Goal: Task Accomplishment & Management: Manage account settings

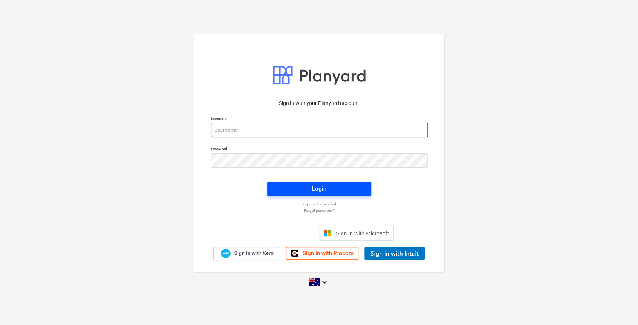
type input "[EMAIL_ADDRESS][DOMAIN_NAME]"
click at [298, 189] on span "Login" at bounding box center [319, 189] width 86 height 10
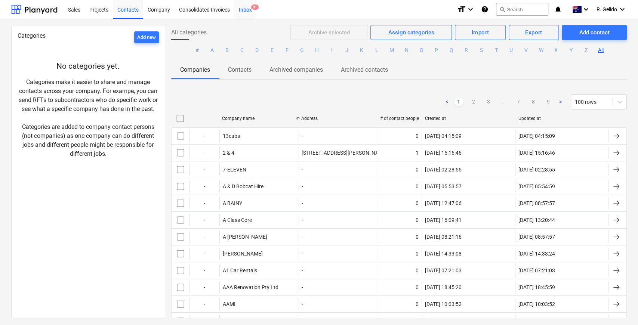
click at [241, 10] on div "Inbox 9+" at bounding box center [245, 9] width 22 height 19
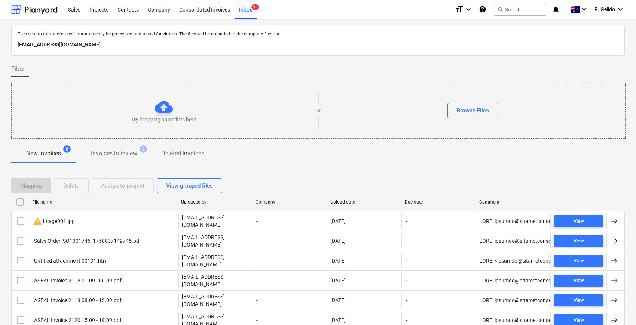
scroll to position [46, 0]
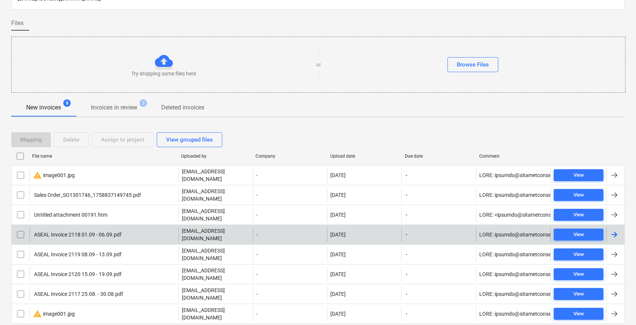
click at [133, 227] on div "ASEAL Invoice 2118 01.09 - 06.09.pdf" at bounding box center [104, 234] width 149 height 15
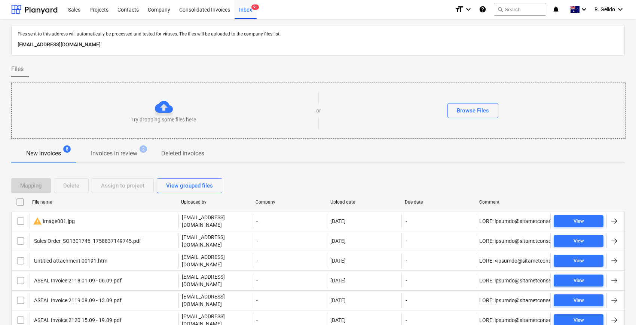
scroll to position [46, 0]
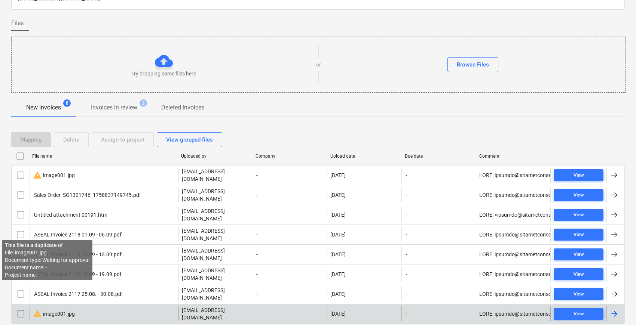
click at [42, 310] on div "warning image001.jpg" at bounding box center [54, 314] width 42 height 9
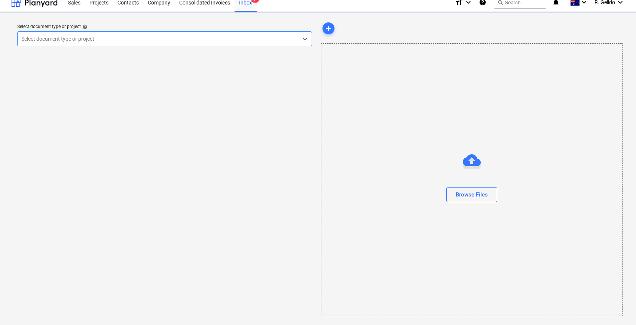
scroll to position [7, 0]
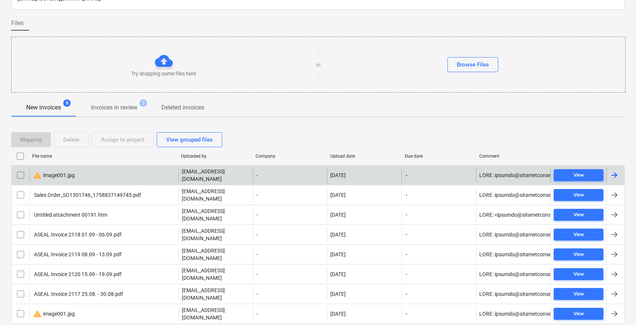
click at [63, 171] on div "warning image001.jpg" at bounding box center [54, 175] width 42 height 9
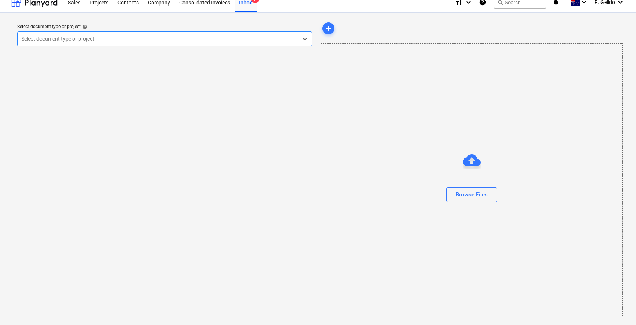
scroll to position [7, 0]
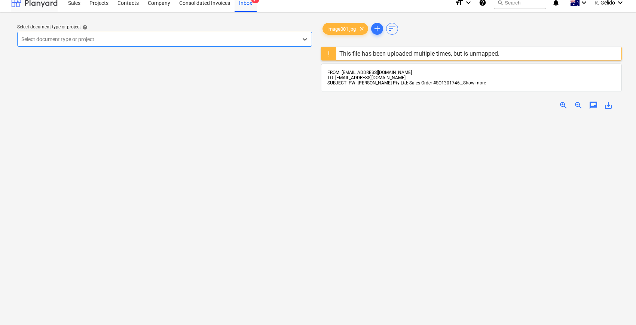
scroll to position [46, 0]
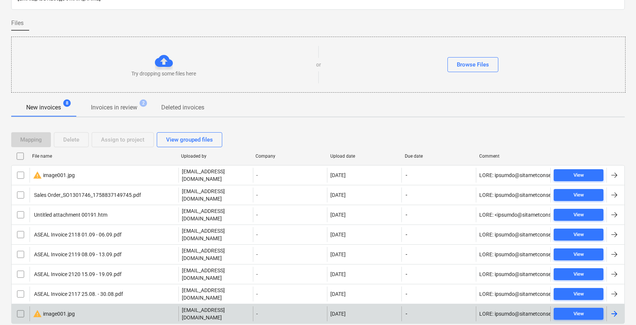
click at [21, 308] on input "checkbox" at bounding box center [21, 314] width 12 height 12
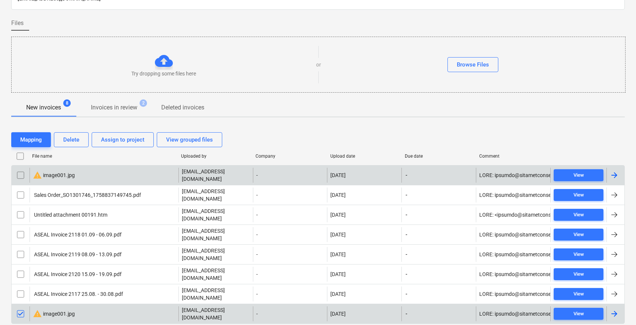
click at [21, 173] on input "checkbox" at bounding box center [21, 175] width 12 height 12
click at [68, 143] on div "Delete" at bounding box center [71, 140] width 16 height 10
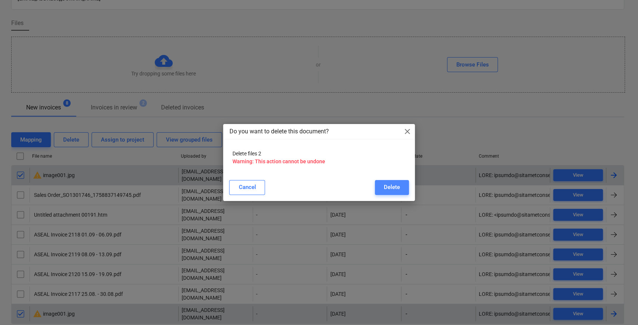
click at [389, 183] on div "Delete" at bounding box center [392, 187] width 16 height 10
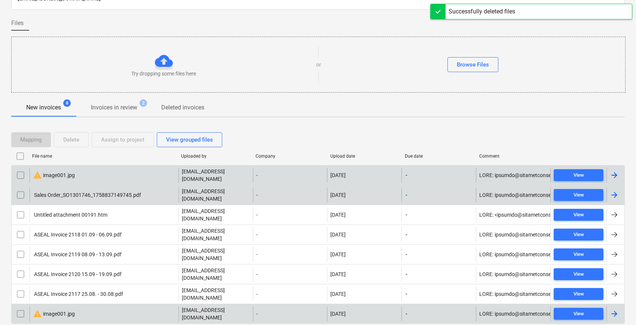
scroll to position [13, 0]
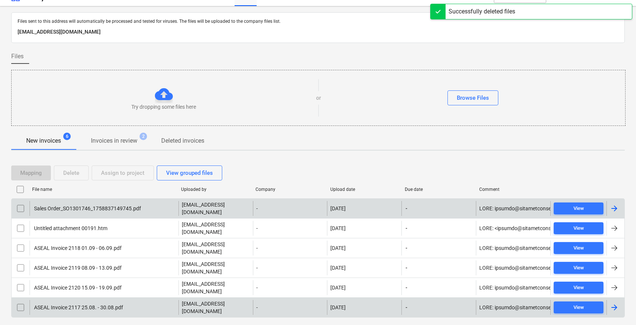
drag, startPoint x: 169, startPoint y: 307, endPoint x: 154, endPoint y: 283, distance: 28.5
click at [167, 316] on div at bounding box center [317, 324] width 613 height 6
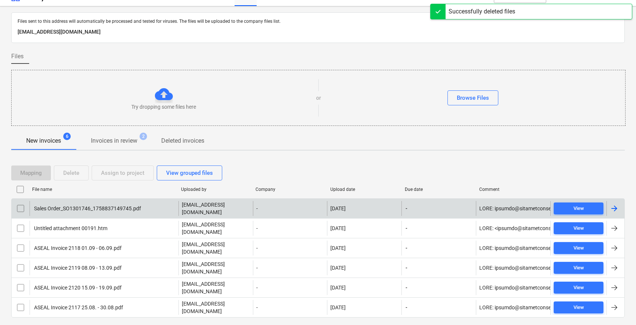
click at [141, 205] on div "Sales Order_SO1301746_1758837149745.pdf" at bounding box center [104, 208] width 149 height 15
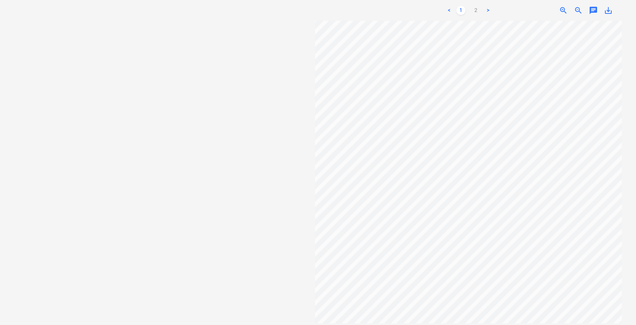
scroll to position [35, 169]
click at [476, 12] on link "2" at bounding box center [475, 10] width 9 height 9
click at [462, 8] on link "1" at bounding box center [460, 10] width 9 height 9
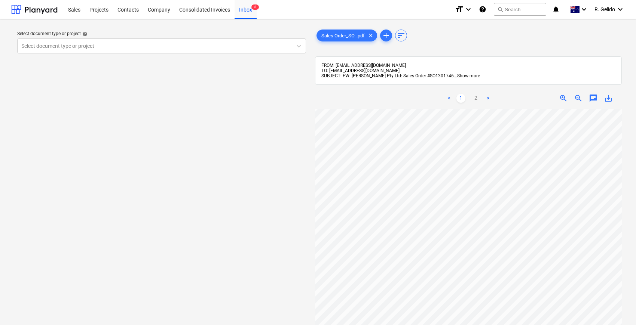
scroll to position [29, 32]
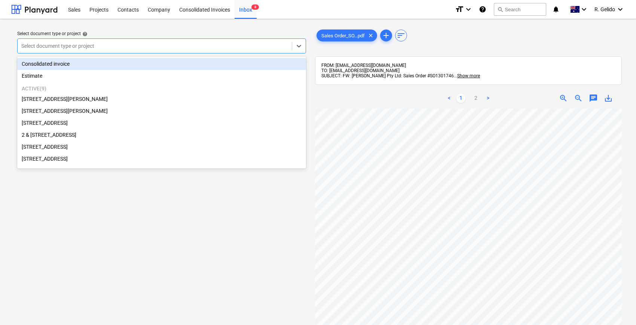
click at [215, 44] on div at bounding box center [154, 45] width 267 height 7
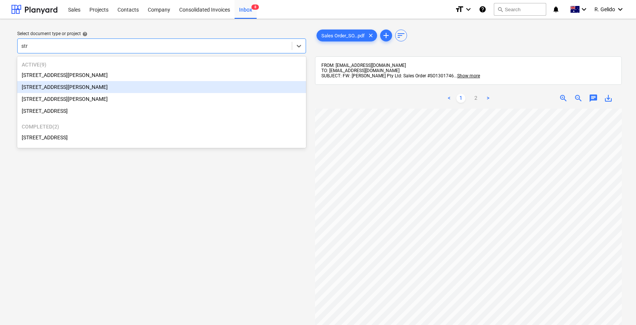
type input "stra"
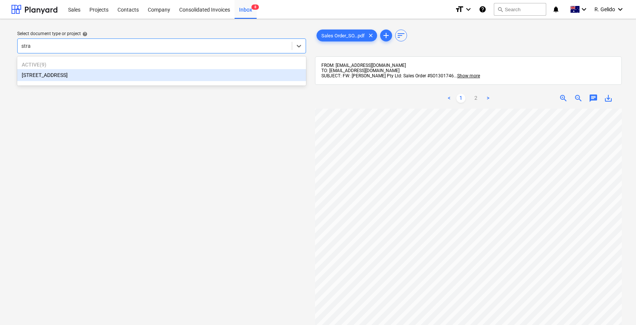
click at [102, 74] on div "[STREET_ADDRESS]" at bounding box center [161, 75] width 289 height 12
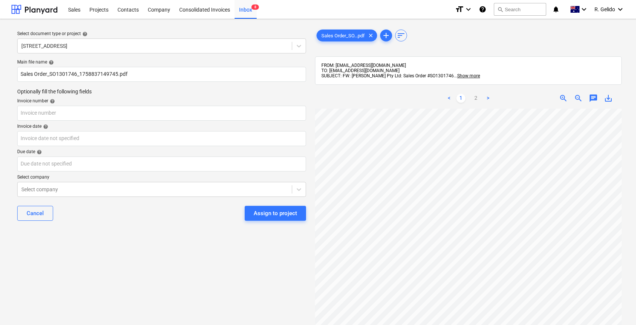
scroll to position [0, 169]
click at [310, 246] on div "Select document type or project help [STREET_ADDRESS] file name help Sales Orde…" at bounding box center [317, 220] width 613 height 391
drag, startPoint x: 78, startPoint y: 74, endPoint x: 117, endPoint y: 72, distance: 39.7
click at [117, 72] on input "Sales Order_SO1301746_1758837149745.pdf" at bounding box center [161, 74] width 289 height 15
drag, startPoint x: 45, startPoint y: 73, endPoint x: 13, endPoint y: 70, distance: 32.3
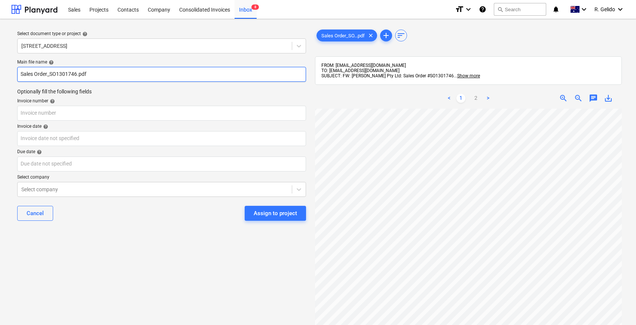
click at [13, 70] on div "Select document type or project help [STREET_ADDRESS] file name help Sales Orde…" at bounding box center [161, 220] width 301 height 391
click at [18, 73] on input "SO1301746.pdf" at bounding box center [161, 74] width 289 height 15
click at [47, 74] on input "[PERSON_NAME] GroupSO1301746.pdf" at bounding box center [161, 74] width 289 height 15
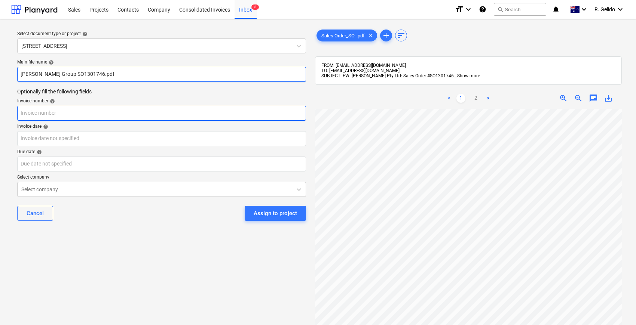
type input "[PERSON_NAME] Group SO1301746.pdf"
click at [55, 114] on input "text" at bounding box center [161, 113] width 289 height 15
click at [51, 76] on input "[PERSON_NAME] Group SO1301746.pdf" at bounding box center [161, 74] width 289 height 15
click at [55, 110] on input "text" at bounding box center [161, 113] width 289 height 15
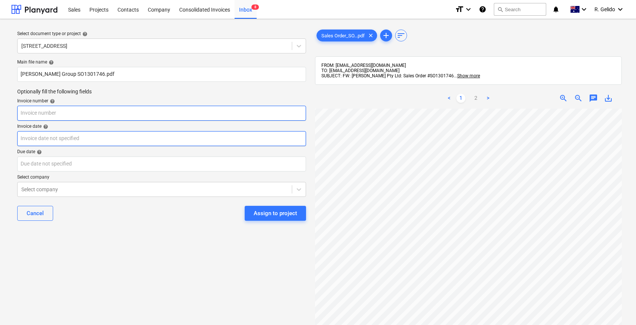
paste input "SO1301746"
type input "SO1301746"
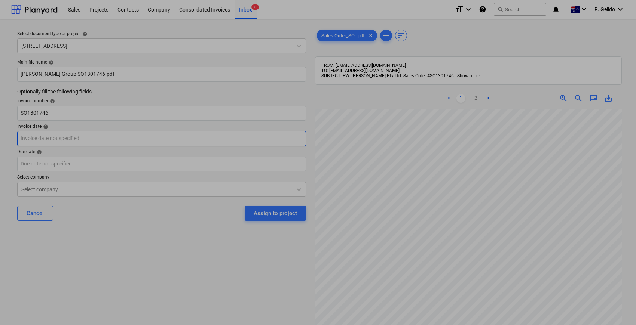
click at [52, 144] on body "Sales Projects Contacts Company Consolidated Invoices Inbox 8 format_size keybo…" at bounding box center [318, 162] width 636 height 325
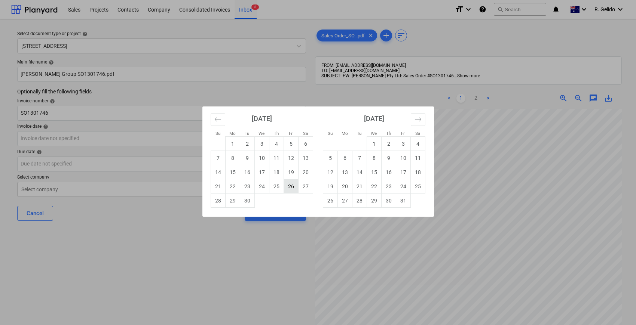
click at [290, 186] on td "26" at bounding box center [290, 186] width 15 height 14
type input "[DATE]"
click at [37, 158] on body "Sales Projects Contacts Company Consolidated Invoices Inbox 8 format_size keybo…" at bounding box center [318, 162] width 636 height 325
click at [289, 186] on td "26" at bounding box center [290, 186] width 15 height 14
type input "[DATE]"
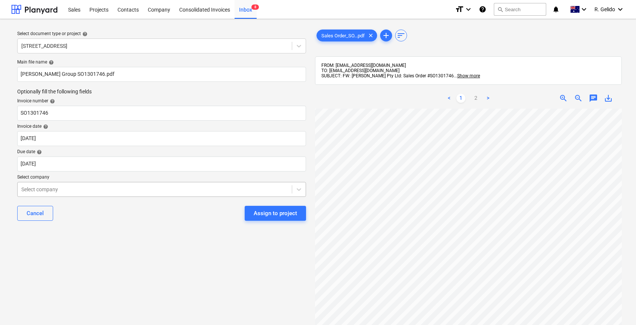
click at [104, 186] on div at bounding box center [154, 189] width 267 height 7
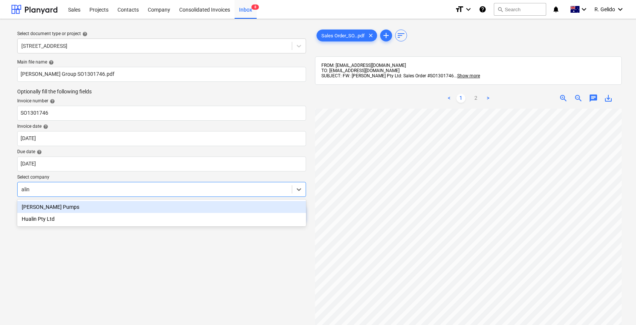
type input "[PERSON_NAME]"
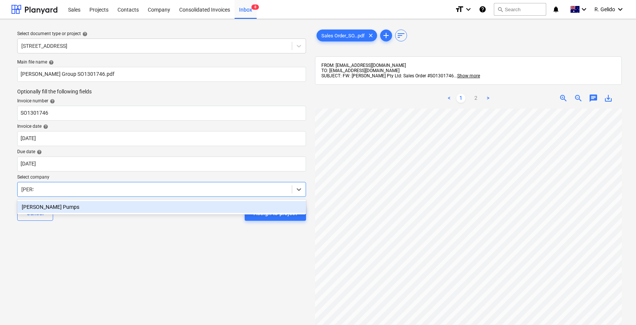
click at [133, 209] on div "[PERSON_NAME] Pumps" at bounding box center [161, 207] width 289 height 12
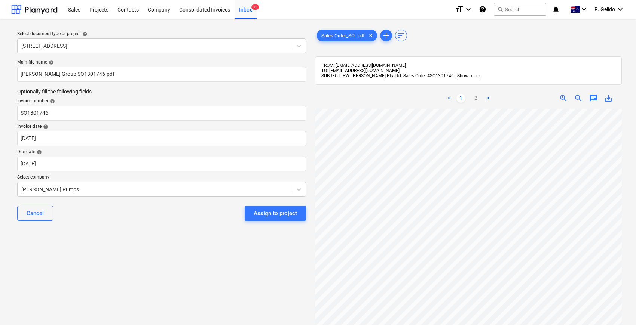
drag, startPoint x: 144, startPoint y: 249, endPoint x: 135, endPoint y: 254, distance: 9.6
click at [145, 248] on div "Select document type or project help [STREET_ADDRESS] file name help [PERSON_NA…" at bounding box center [161, 220] width 301 height 391
click at [47, 74] on input "[PERSON_NAME] Group SO1301746.pdf" at bounding box center [161, 74] width 289 height 15
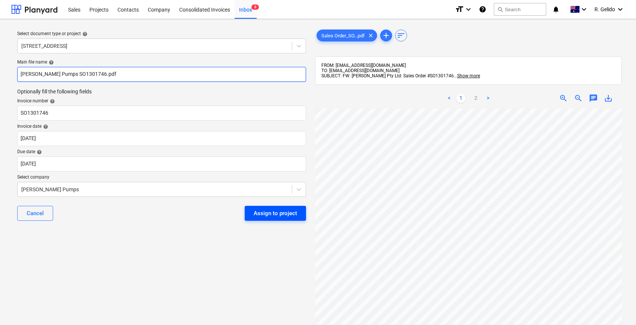
type input "[PERSON_NAME] Pumps SO1301746.pdf"
click at [276, 214] on div "Assign to project" at bounding box center [275, 214] width 43 height 10
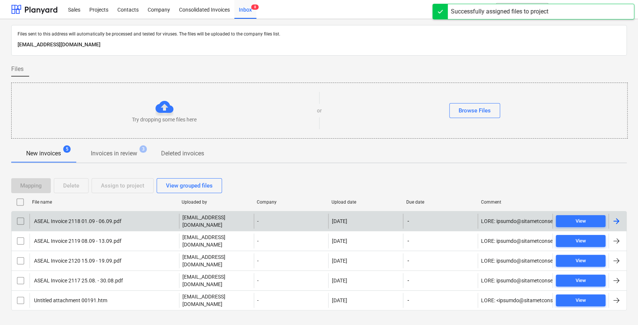
click at [168, 218] on div "ASEAL Invoice 2118 01.09 - 06.09.pdf" at bounding box center [105, 221] width 150 height 15
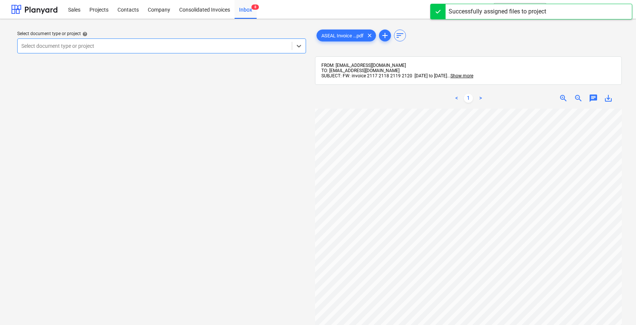
scroll to position [125, 0]
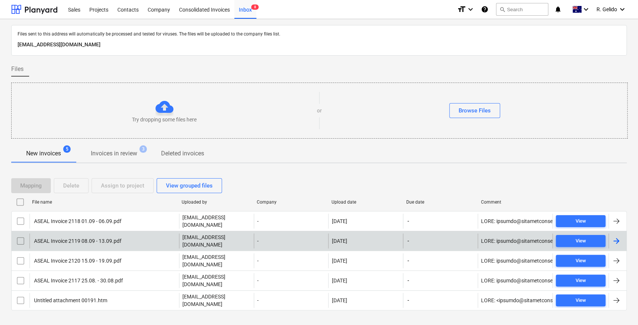
click at [117, 238] on div "ASEAL Invoice 2119 08.09 - 13.09.pdf" at bounding box center [77, 241] width 89 height 6
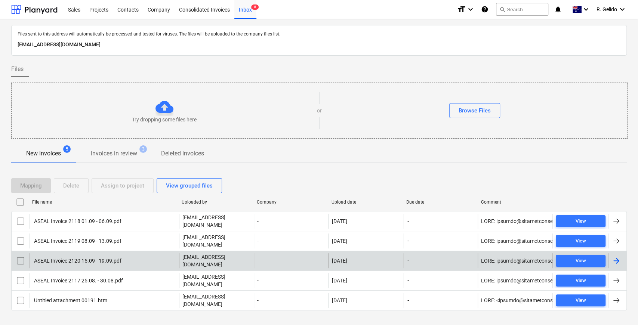
click at [126, 259] on div "ASEAL Invoice 2120 15.09 - 19.09.pdf [EMAIL_ADDRESS][DOMAIN_NAME] - [DATE] - Vi…" at bounding box center [319, 261] width 616 height 20
click at [140, 254] on div "ASEAL Invoice 2120 15.09 - 19.09.pdf" at bounding box center [105, 261] width 150 height 15
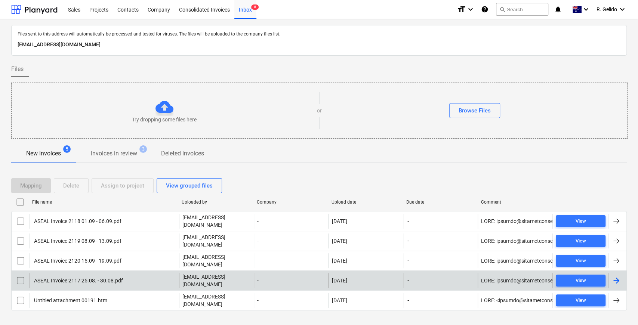
click at [116, 278] on div "ASEAL Invoice 2117 25.08. - 30.08.pdf" at bounding box center [78, 281] width 90 height 6
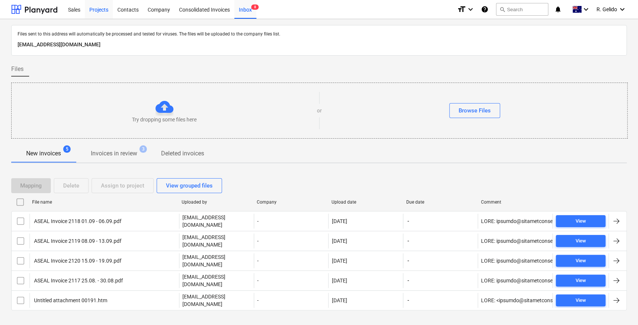
click at [96, 12] on div "Projects" at bounding box center [99, 9] width 28 height 19
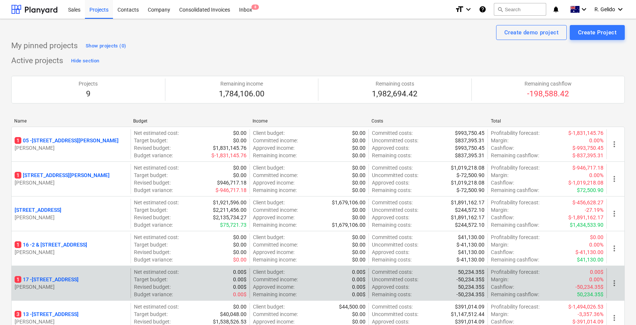
scroll to position [125, 0]
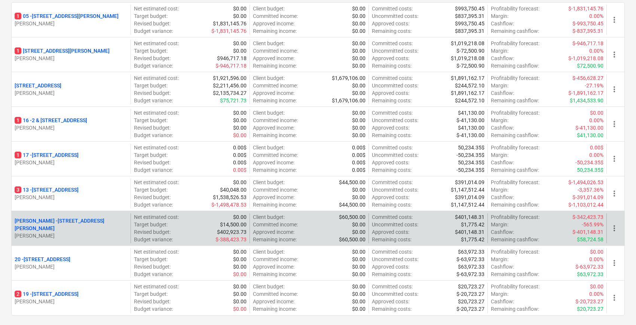
click at [82, 222] on p "[PERSON_NAME] - [STREET_ADDRESS][PERSON_NAME]" at bounding box center [71, 224] width 113 height 15
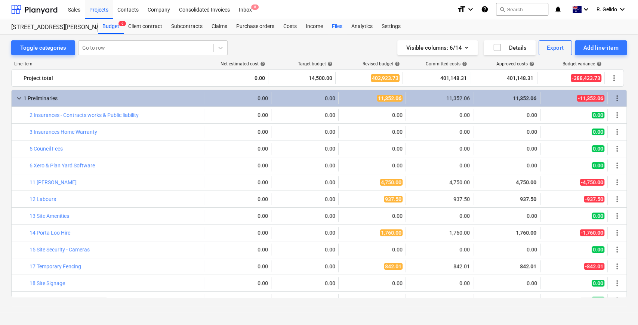
click at [334, 24] on div "Files" at bounding box center [337, 26] width 19 height 15
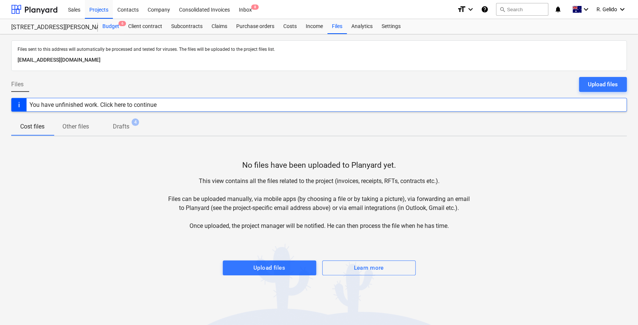
click at [114, 24] on div "Budget 6" at bounding box center [111, 26] width 26 height 15
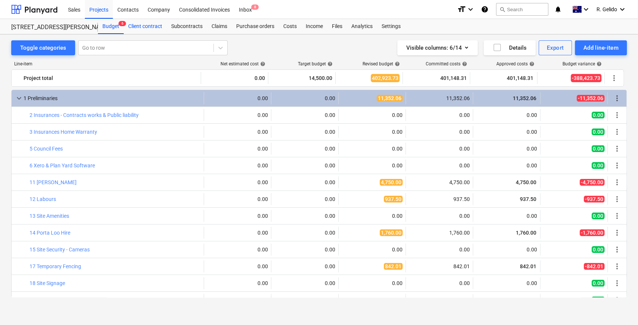
click at [146, 27] on div "Client contract" at bounding box center [145, 26] width 43 height 15
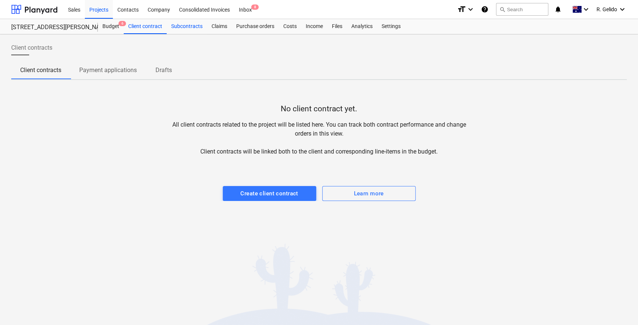
click at [191, 31] on div "Subcontracts" at bounding box center [187, 26] width 40 height 15
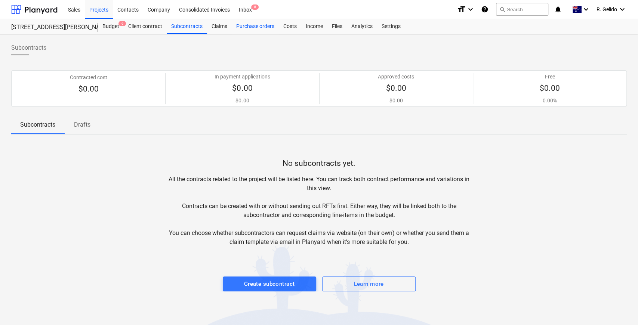
click at [249, 27] on div "Purchase orders" at bounding box center [255, 26] width 47 height 15
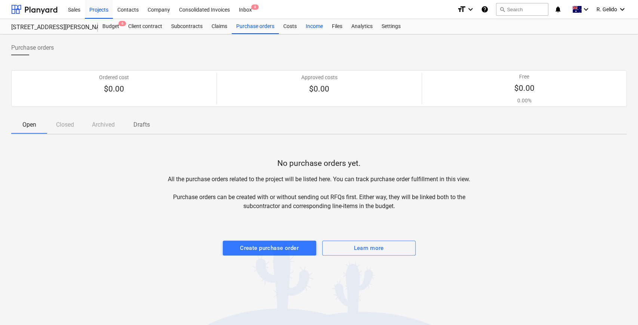
click at [308, 26] on div "Income" at bounding box center [314, 26] width 26 height 15
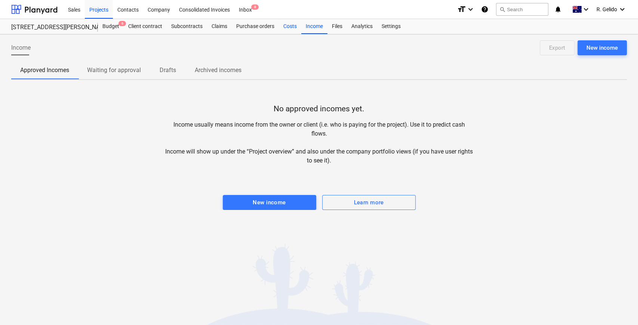
click at [292, 26] on div "Costs" at bounding box center [290, 26] width 22 height 15
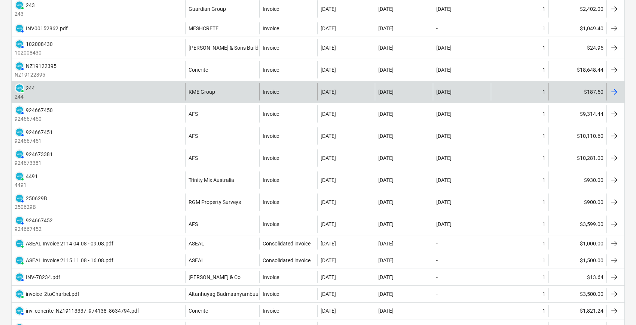
scroll to position [90, 0]
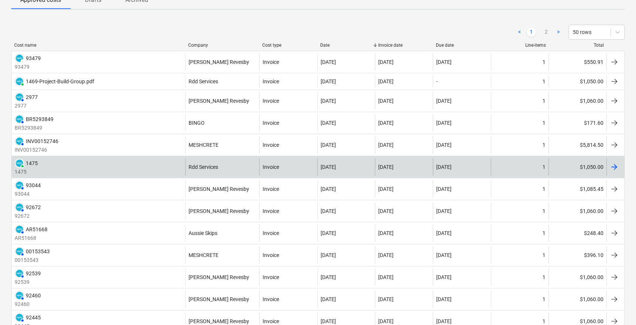
click at [615, 165] on div at bounding box center [614, 167] width 9 height 9
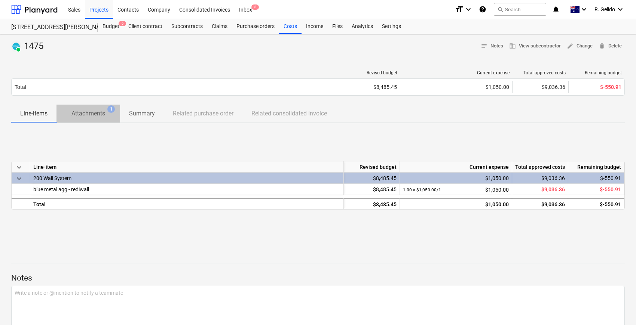
click at [106, 110] on span "Attachments 1" at bounding box center [88, 113] width 46 height 9
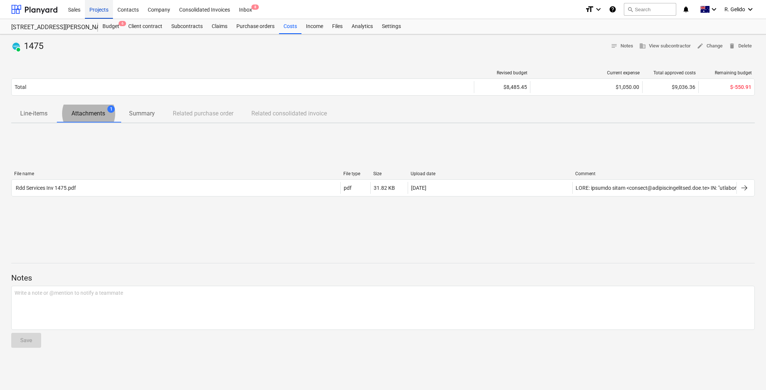
click at [98, 12] on div "Projects" at bounding box center [99, 9] width 28 height 19
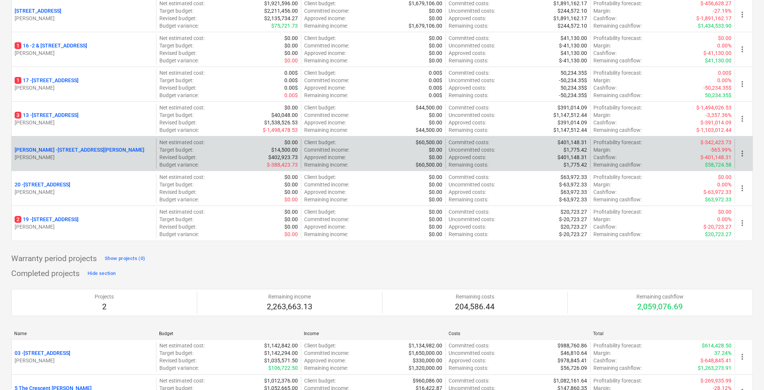
scroll to position [150, 0]
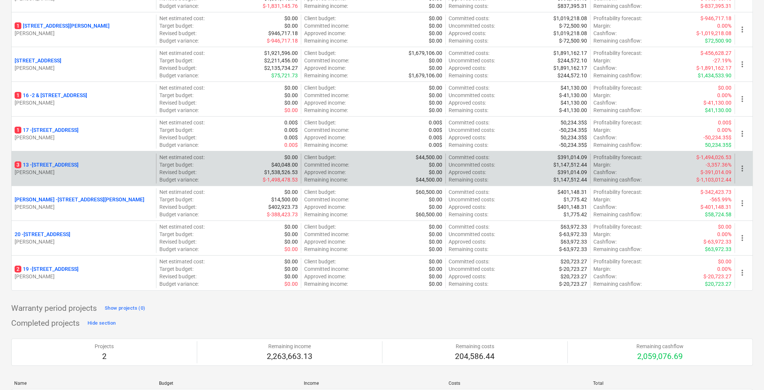
click at [66, 165] on p "3 [STREET_ADDRESS]" at bounding box center [47, 164] width 64 height 7
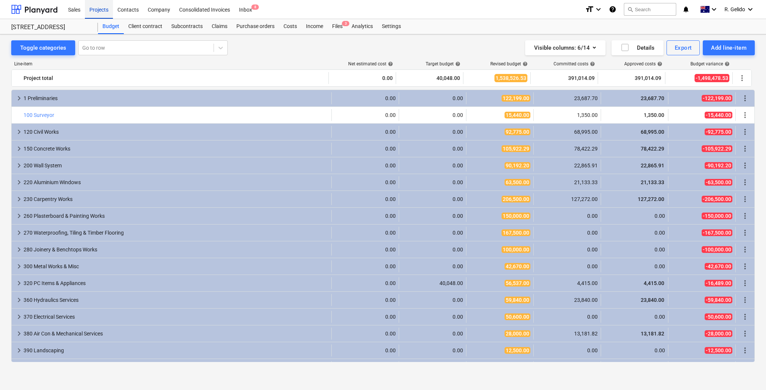
click at [99, 12] on div "Projects" at bounding box center [99, 9] width 28 height 19
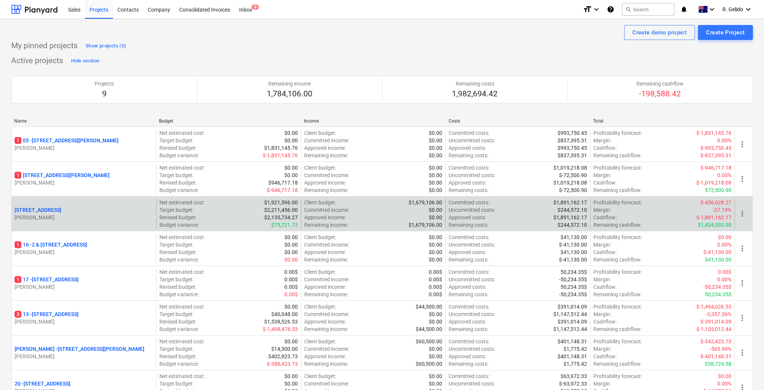
click at [55, 211] on p "[STREET_ADDRESS]" at bounding box center [38, 209] width 47 height 7
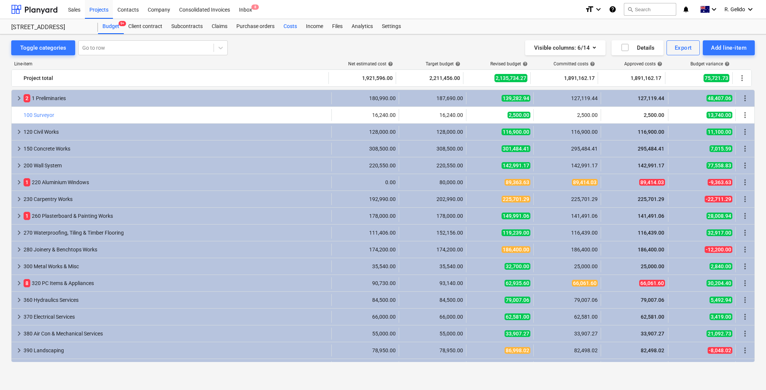
click at [284, 28] on div "Costs" at bounding box center [290, 26] width 22 height 15
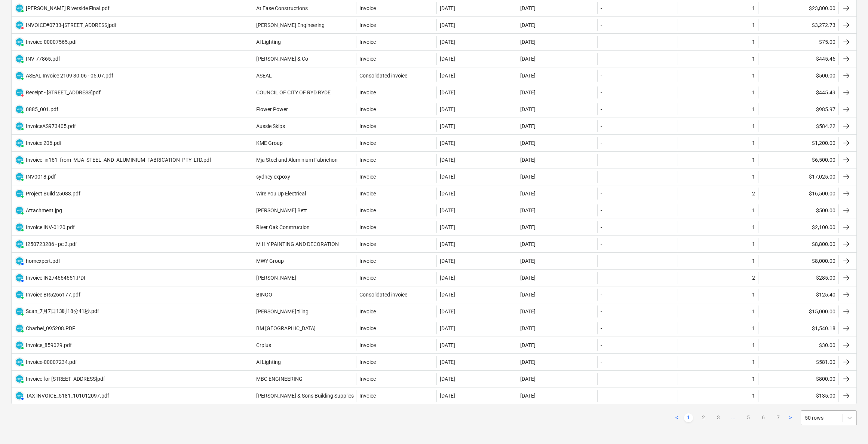
scroll to position [634, 0]
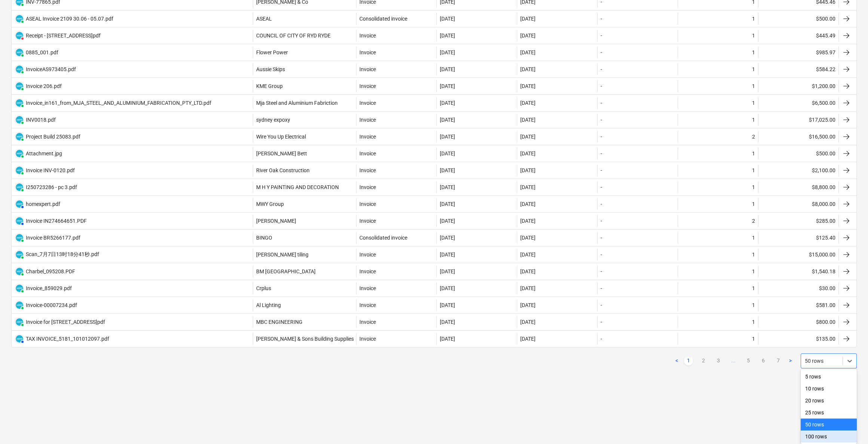
click at [638, 316] on div "100 rows" at bounding box center [829, 436] width 56 height 12
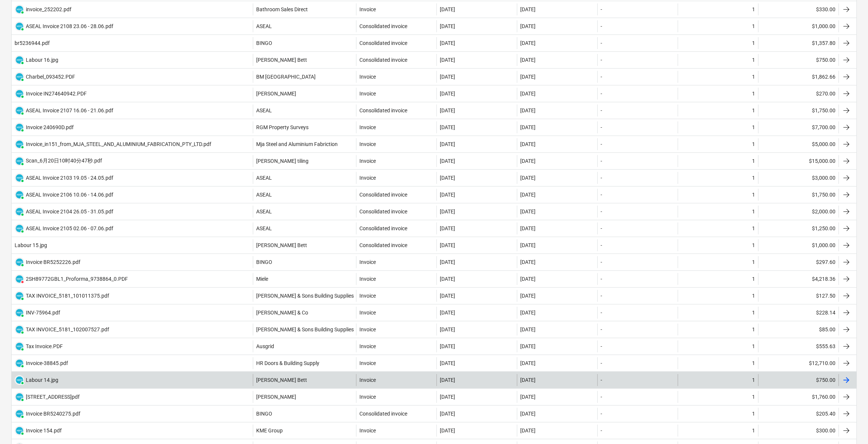
scroll to position [1414, 0]
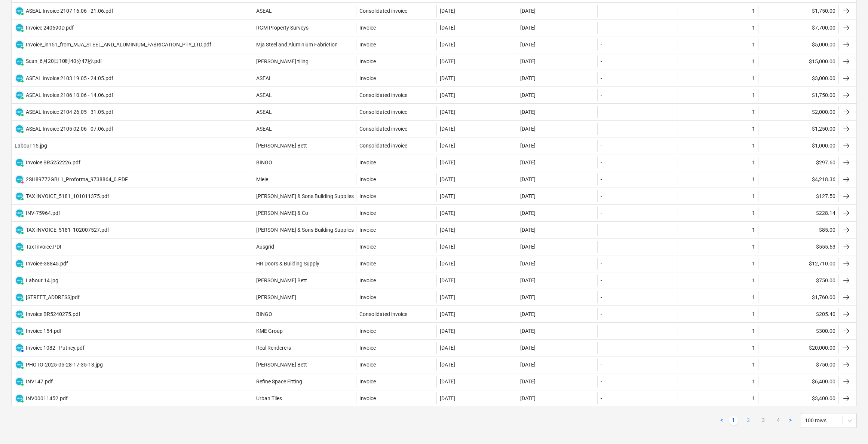
click at [638, 316] on link "2" at bounding box center [748, 419] width 9 height 9
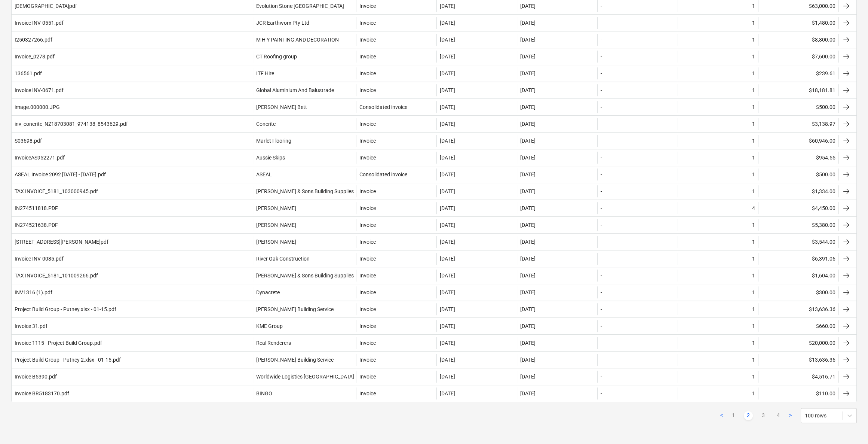
scroll to position [1398, 0]
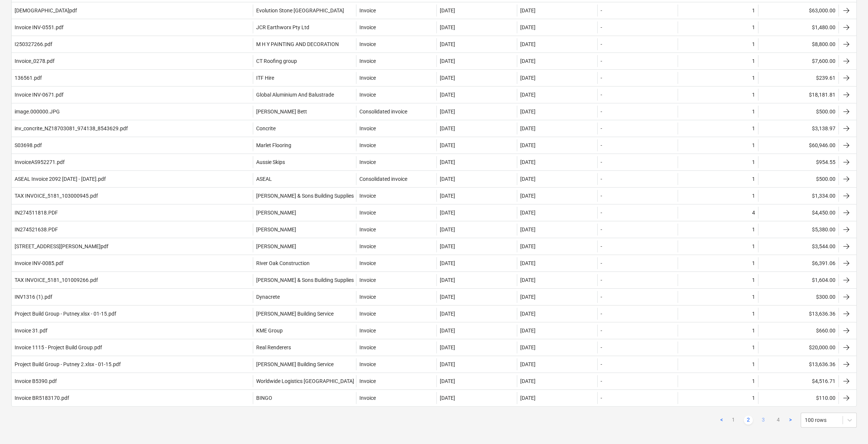
click at [638, 316] on link "3" at bounding box center [763, 419] width 9 height 9
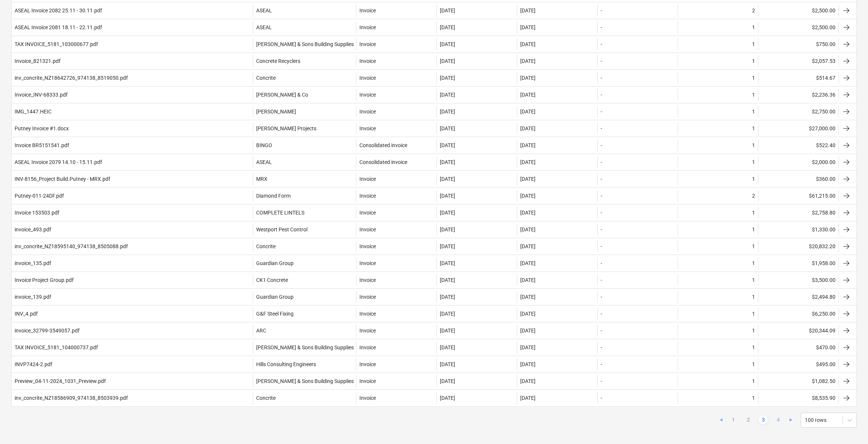
click at [638, 316] on link "4" at bounding box center [778, 419] width 9 height 9
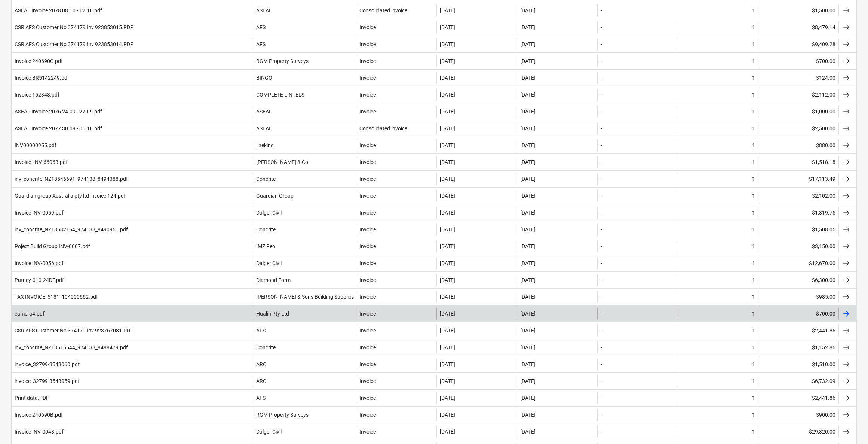
scroll to position [374, 0]
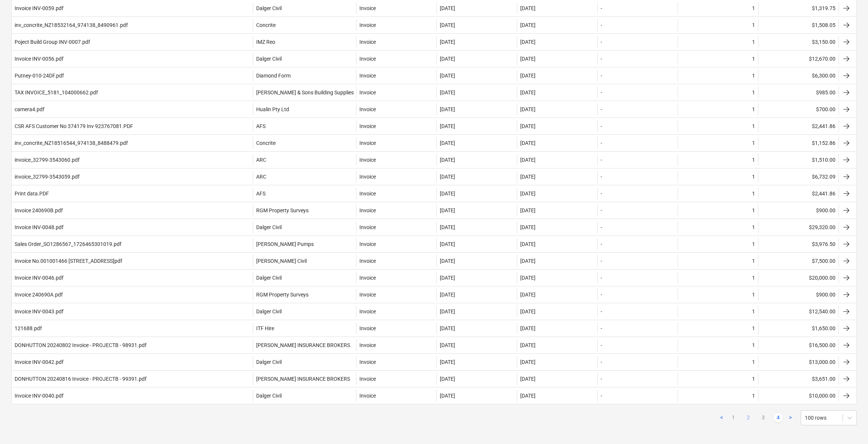
click at [638, 316] on link "2" at bounding box center [748, 417] width 9 height 9
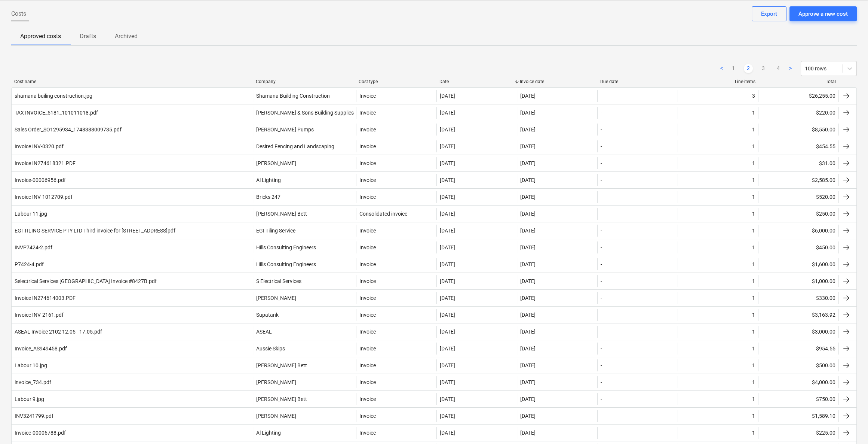
scroll to position [1066, 0]
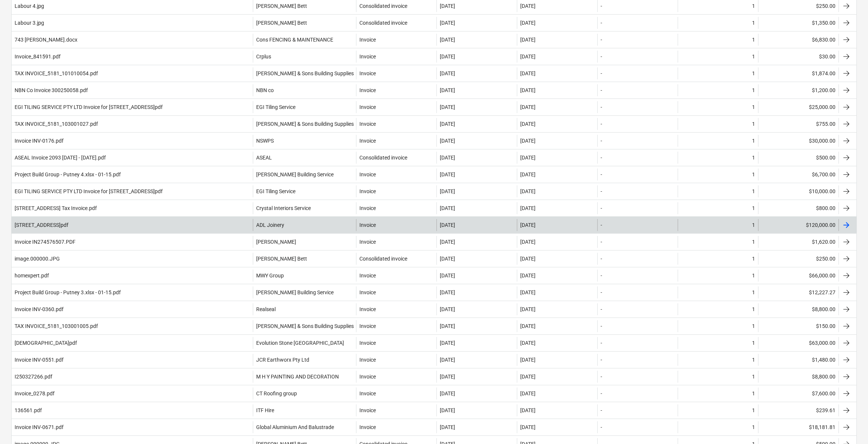
click at [309, 221] on div "ADL Joinery" at bounding box center [304, 225] width 103 height 12
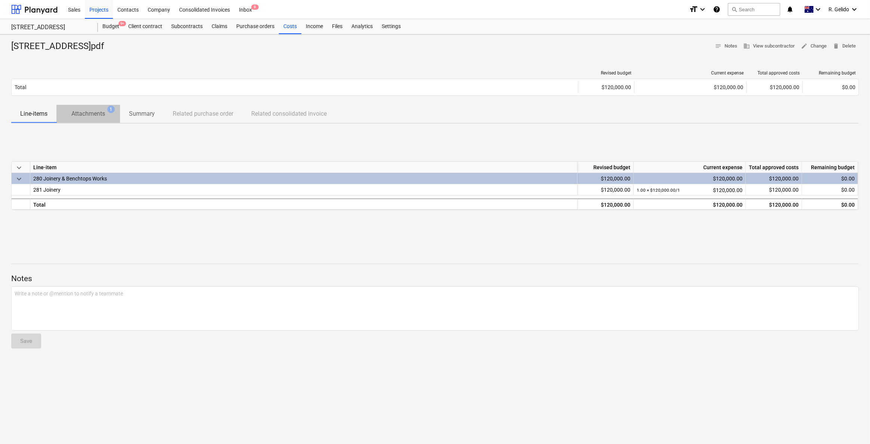
click at [83, 116] on p "Attachments" at bounding box center [88, 113] width 34 height 9
